Goal: Find specific page/section: Find specific page/section

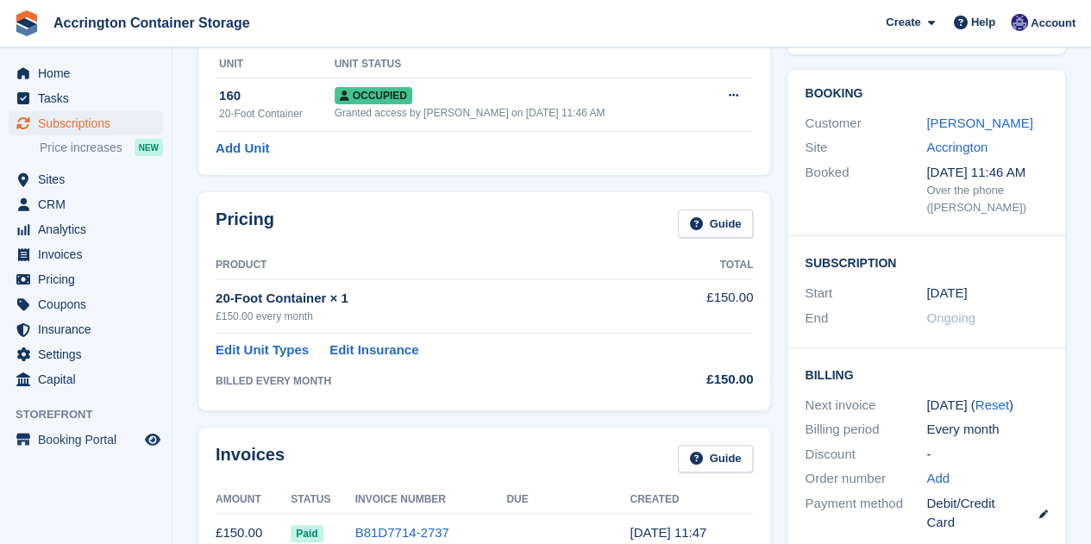
scroll to position [215, 0]
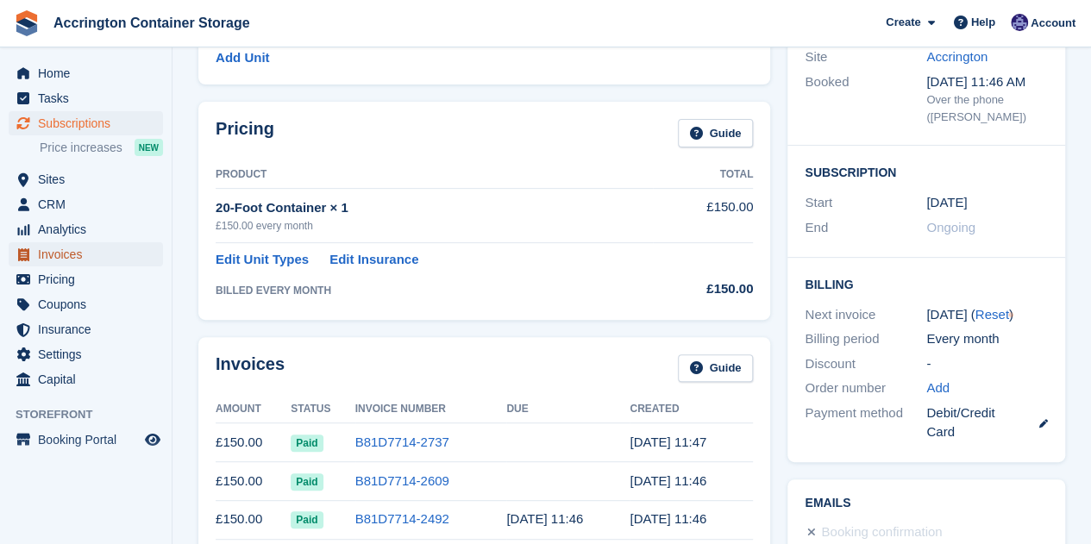
click at [79, 257] on span "Invoices" at bounding box center [90, 254] width 104 height 24
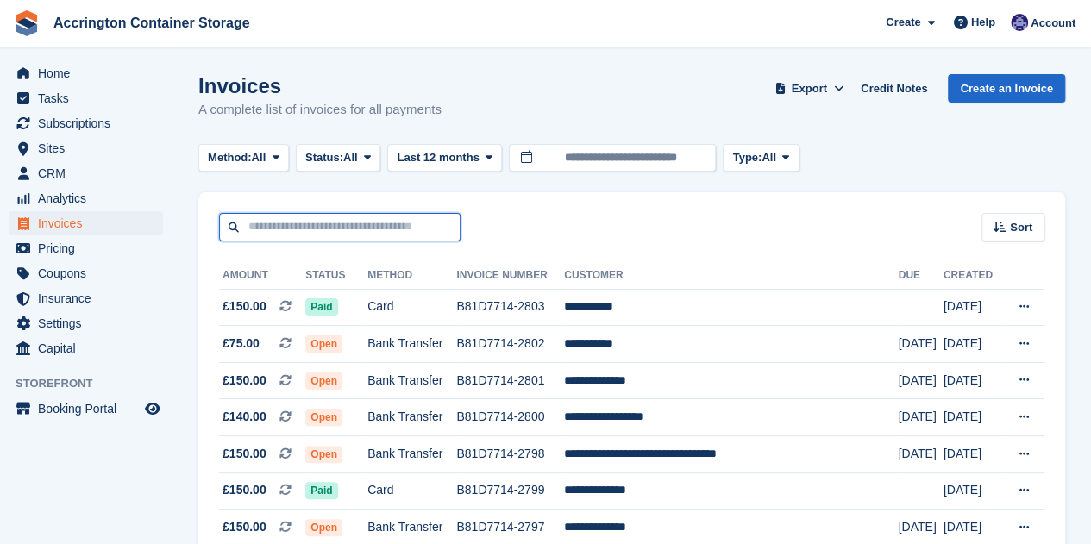
click at [376, 240] on input "text" at bounding box center [340, 227] width 242 height 28
type input "***"
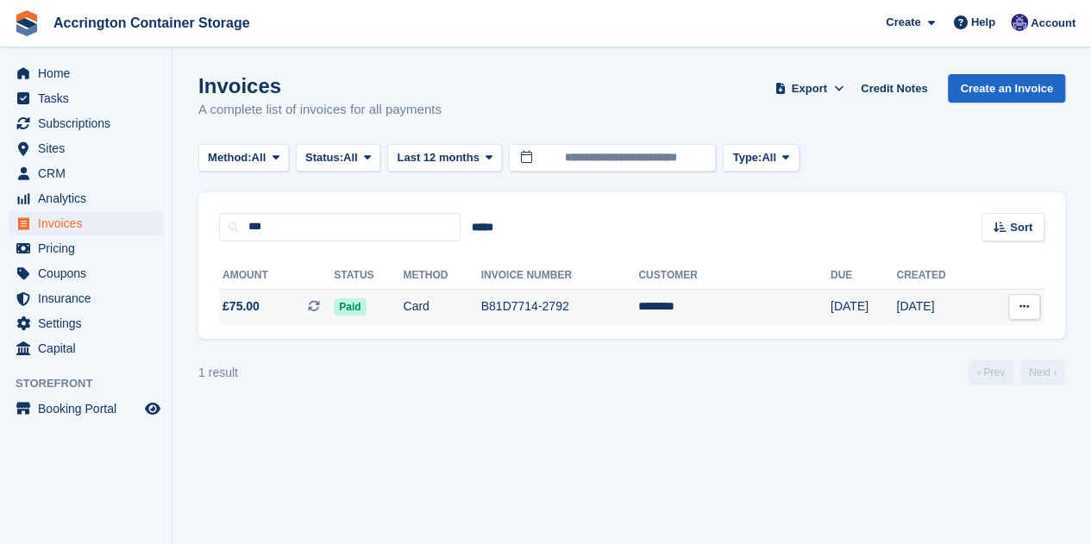
click at [403, 299] on td "Paid" at bounding box center [368, 307] width 69 height 36
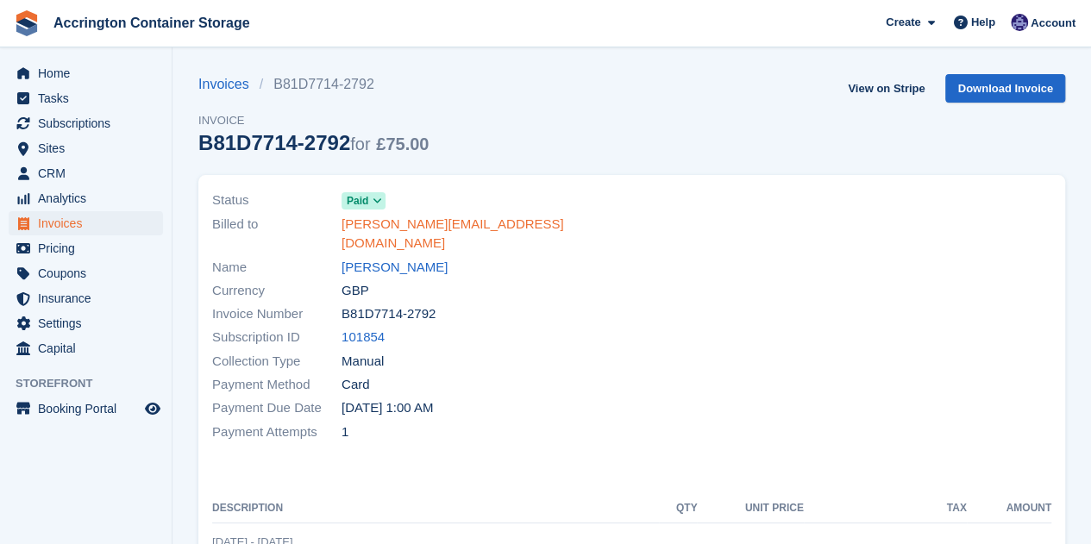
click at [415, 220] on link "fry-luke@hotmail.co.uk" at bounding box center [482, 234] width 280 height 39
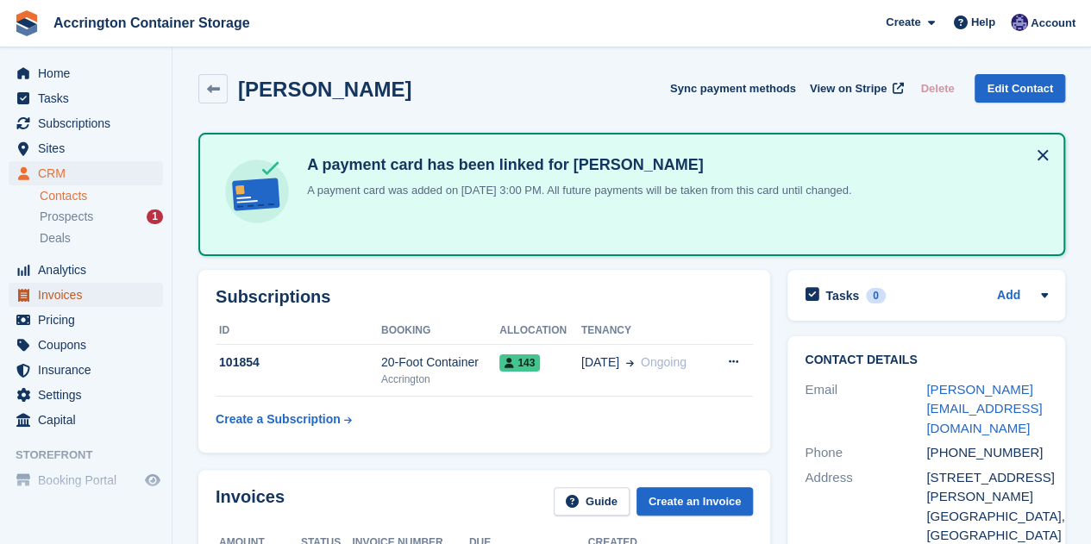
click at [48, 303] on span "Invoices" at bounding box center [90, 295] width 104 height 24
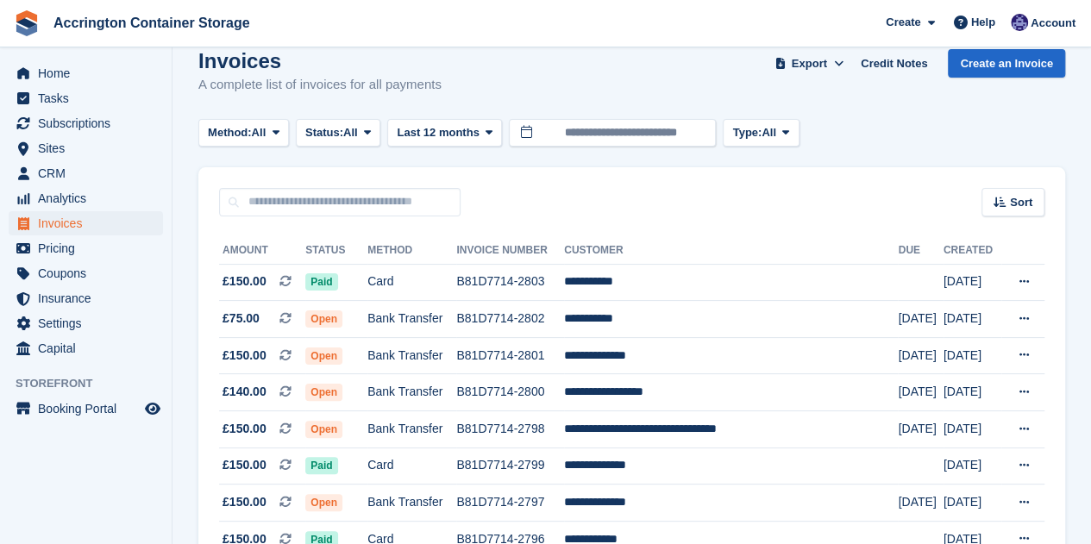
scroll to position [26, 0]
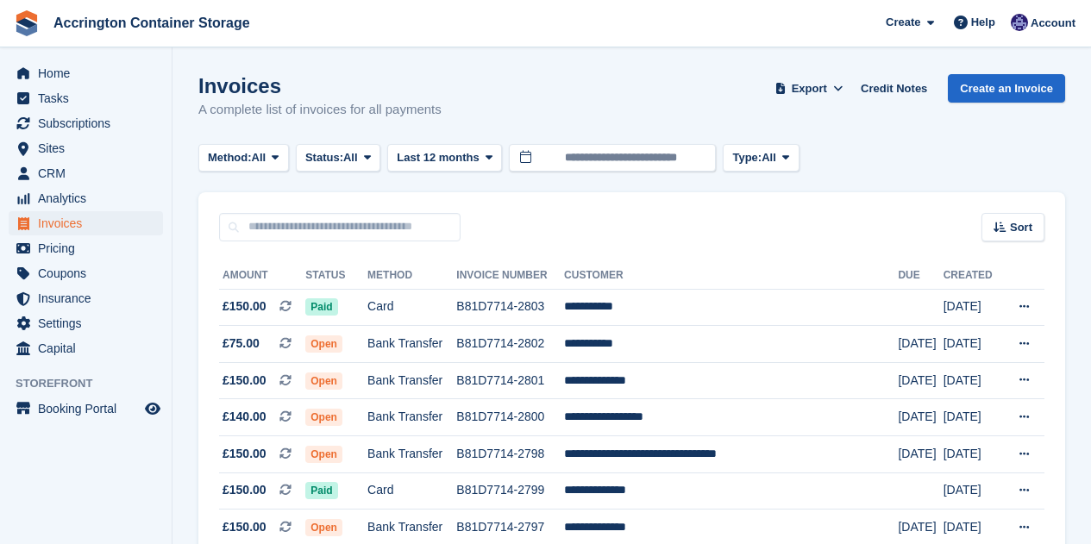
scroll to position [26, 0]
